Goal: Find specific page/section: Find specific page/section

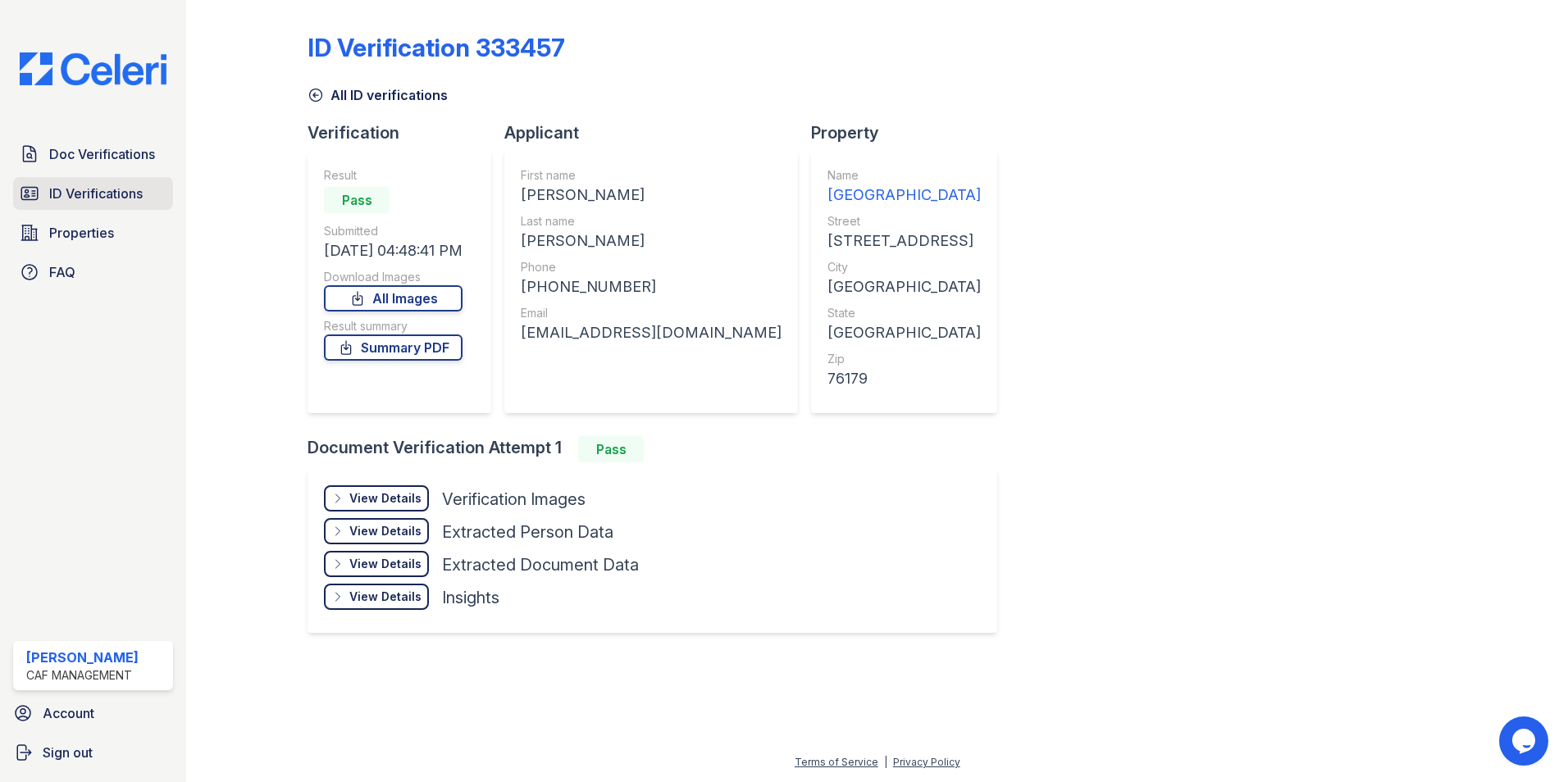
drag, startPoint x: 76, startPoint y: 195, endPoint x: 95, endPoint y: 196, distance: 19.0
click at [76, 195] on span "ID Verifications" at bounding box center [95, 193] width 94 height 20
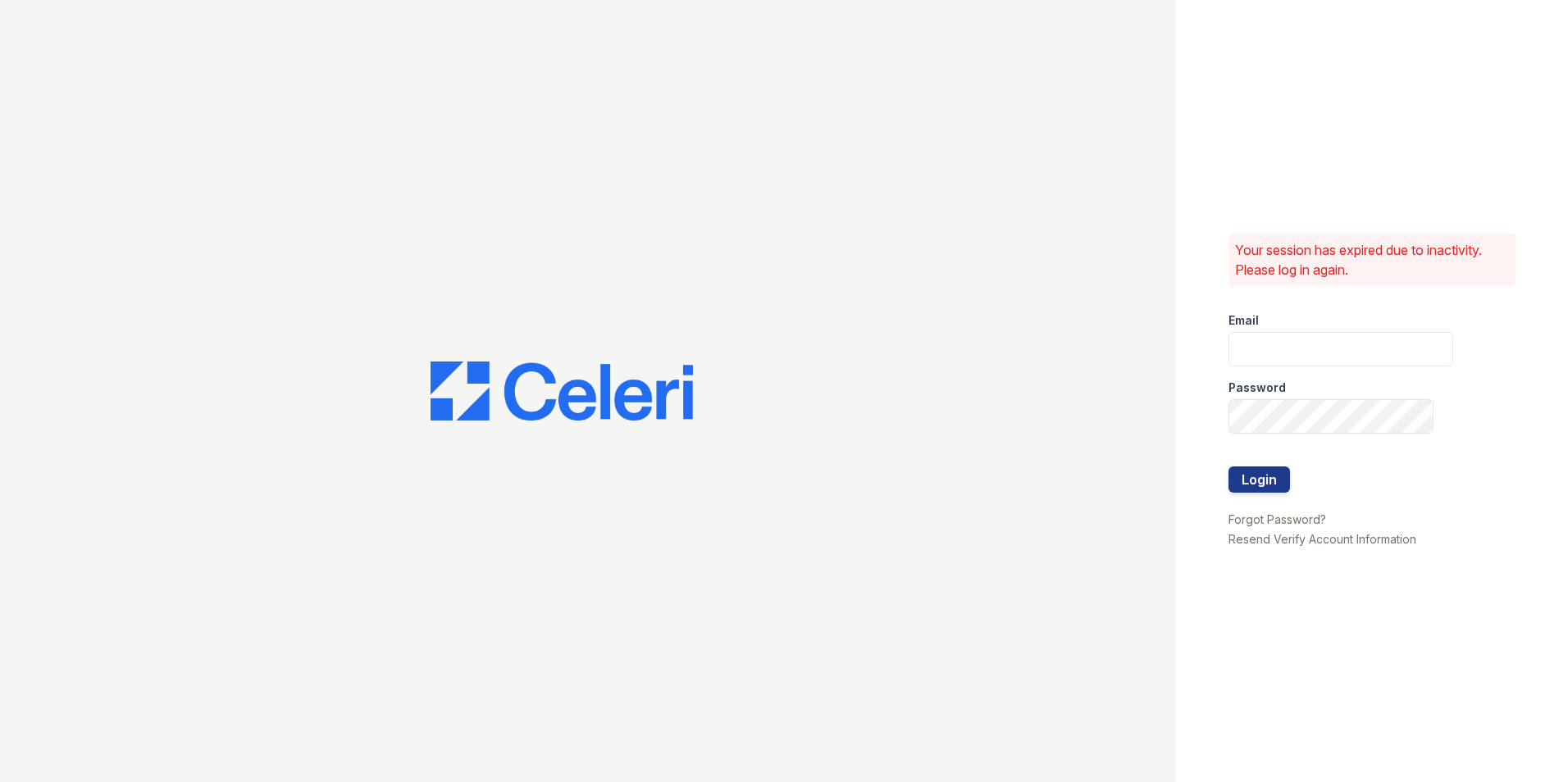
type input "longhorn1@cafmanagement.com"
click at [1258, 470] on button "Login" at bounding box center [1259, 479] width 62 height 26
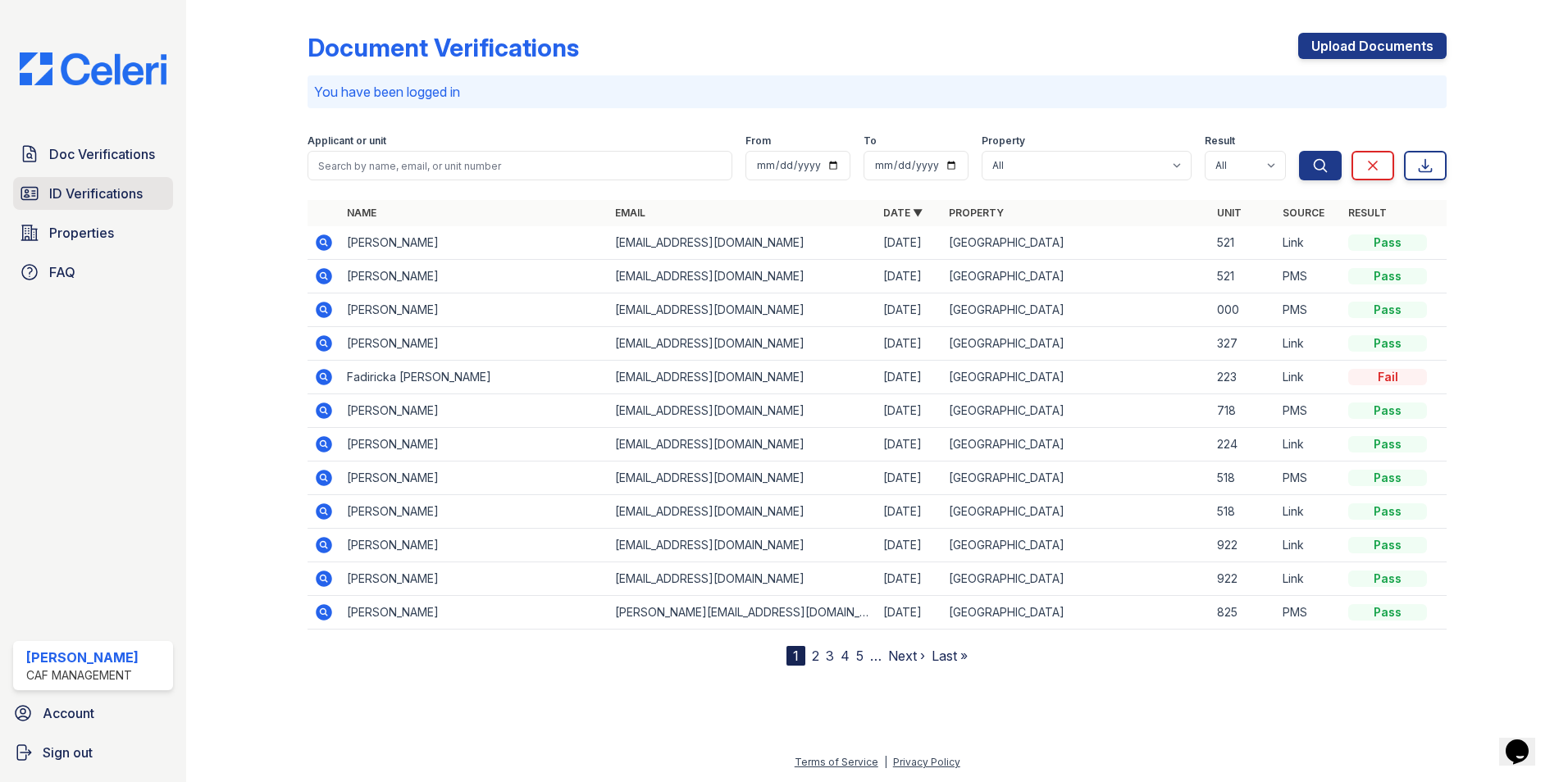
click at [54, 184] on span "ID Verifications" at bounding box center [95, 193] width 94 height 20
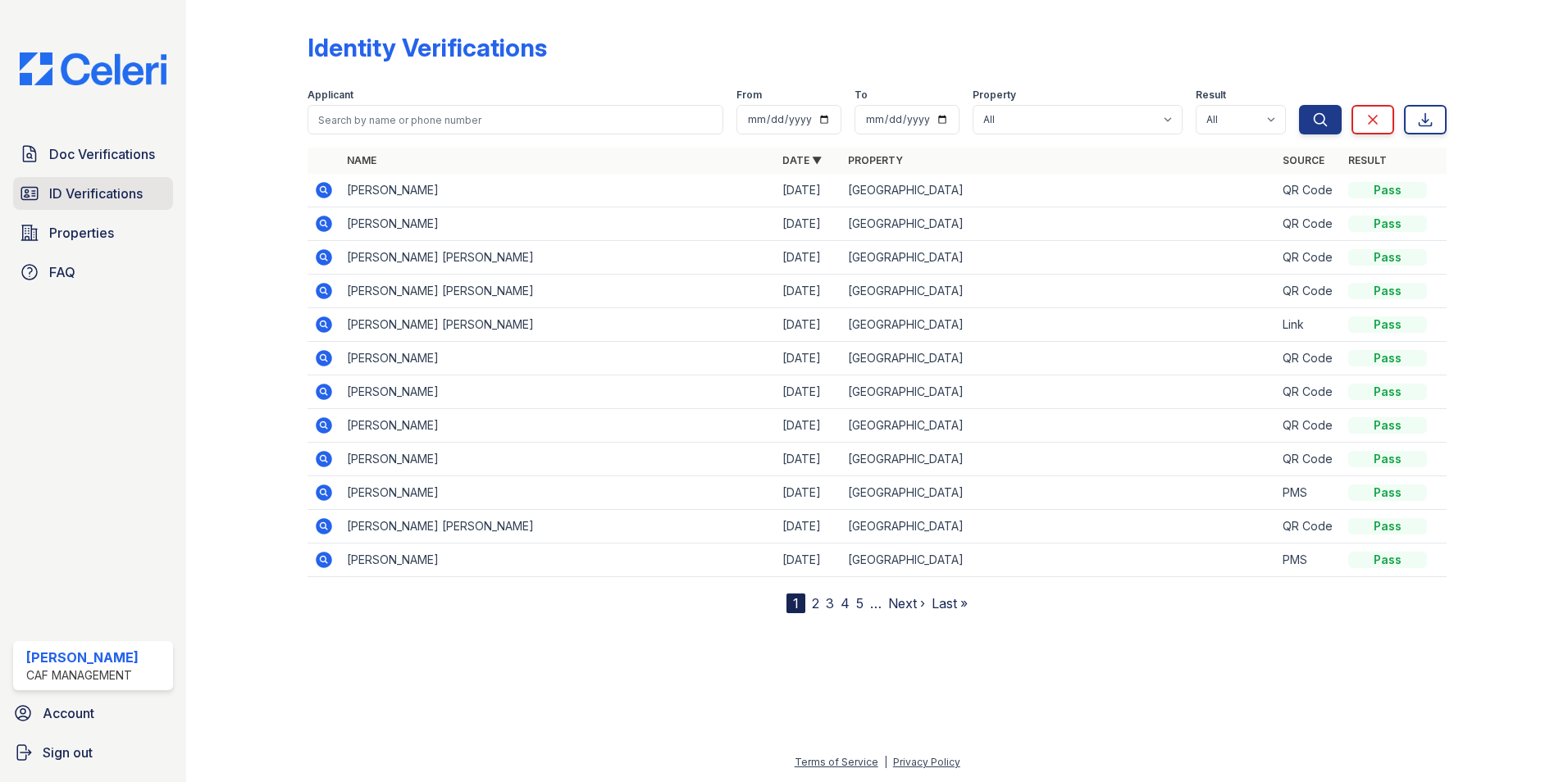
click at [100, 199] on span "ID Verifications" at bounding box center [95, 193] width 94 height 20
click at [100, 188] on span "ID Verifications" at bounding box center [95, 193] width 94 height 20
click at [81, 238] on span "Properties" at bounding box center [81, 233] width 65 height 20
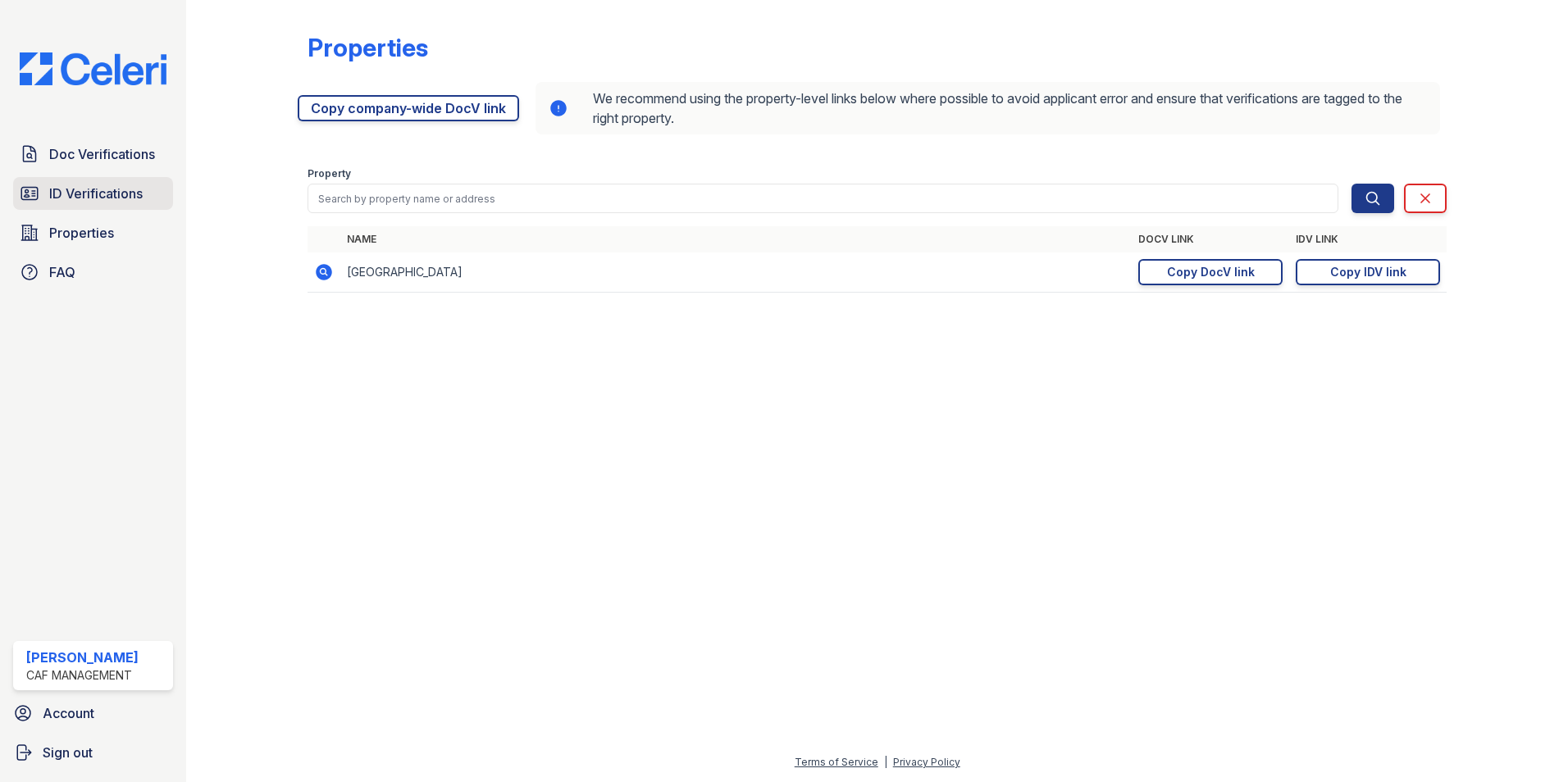
click at [128, 189] on span "ID Verifications" at bounding box center [95, 193] width 94 height 20
